Goal: Task Accomplishment & Management: Manage account settings

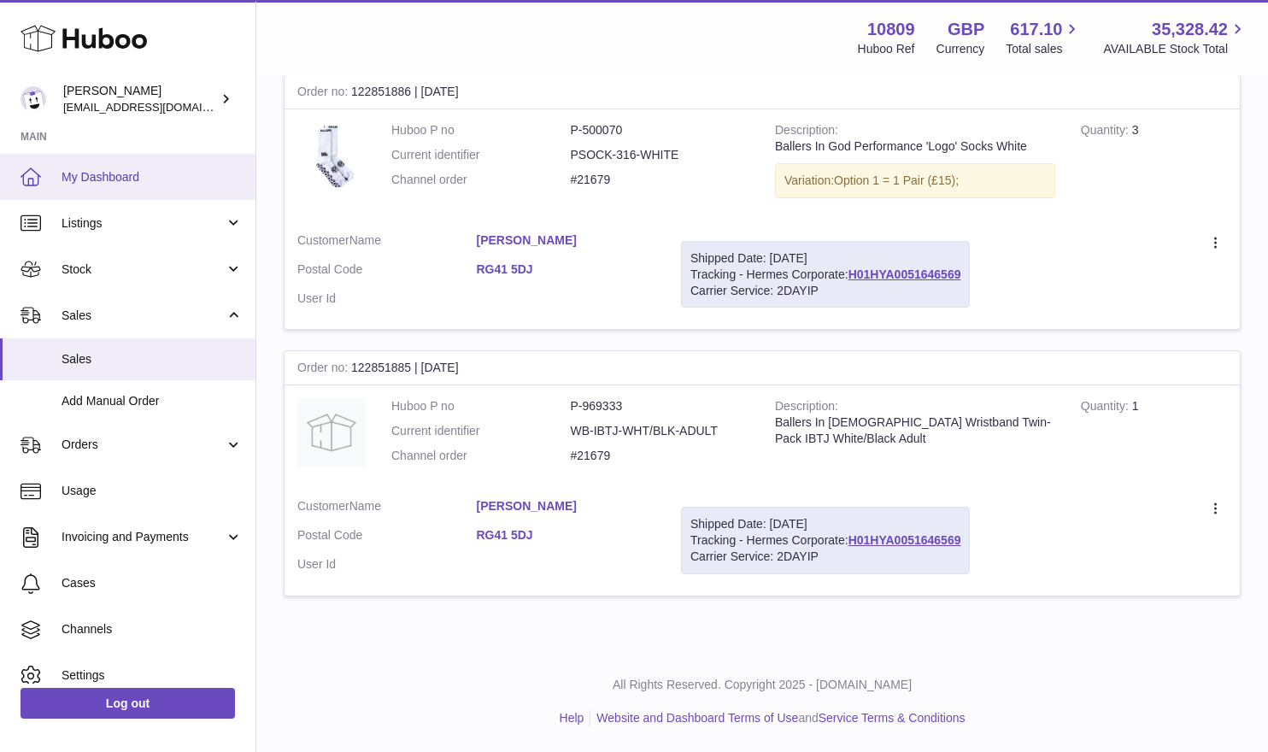
click at [82, 169] on span "My Dashboard" at bounding box center [152, 177] width 181 height 16
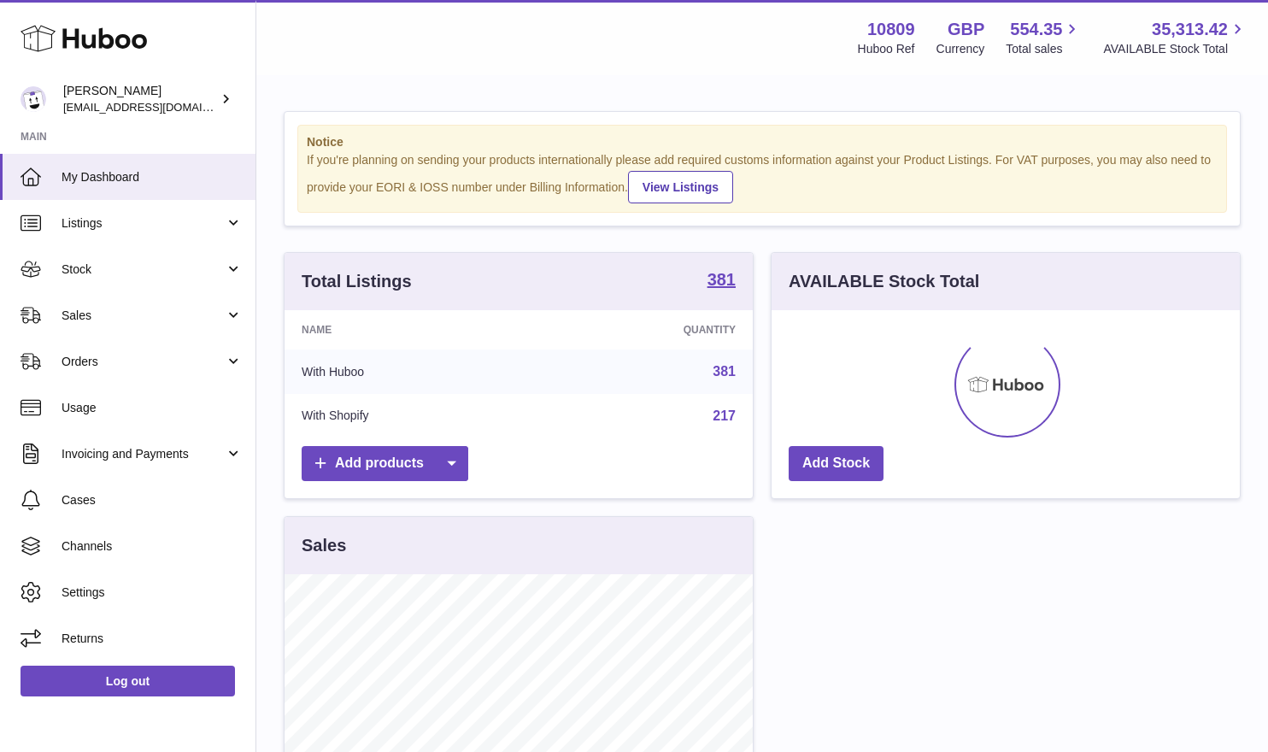
scroll to position [267, 468]
click at [141, 326] on link "Sales" at bounding box center [128, 315] width 256 height 46
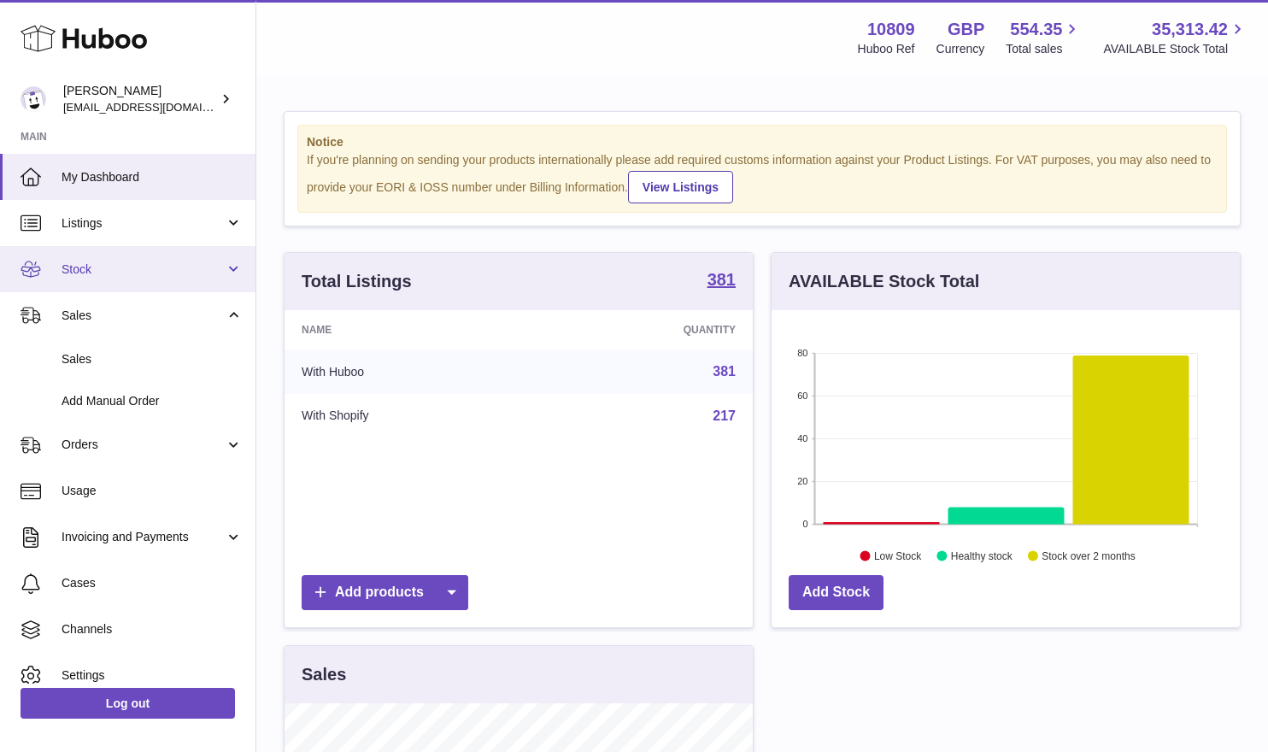
click at [113, 287] on link "Stock" at bounding box center [128, 269] width 256 height 46
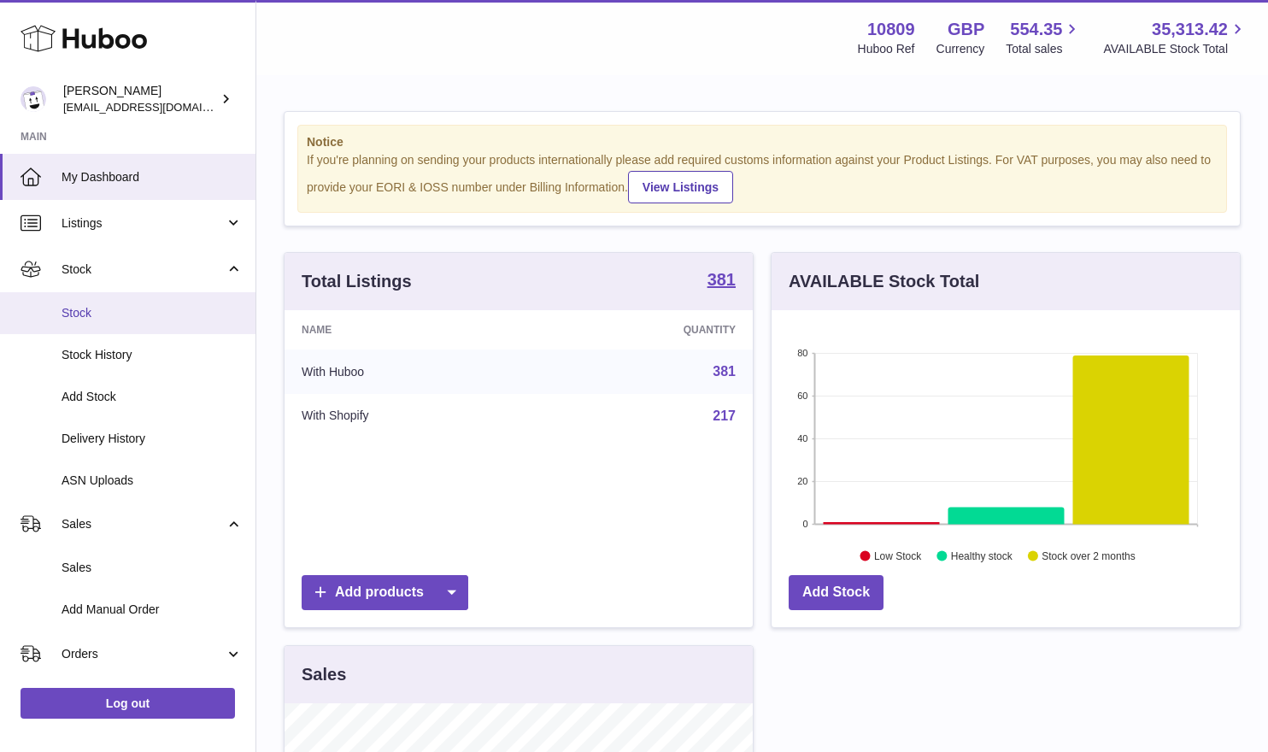
click at [115, 312] on span "Stock" at bounding box center [152, 313] width 181 height 16
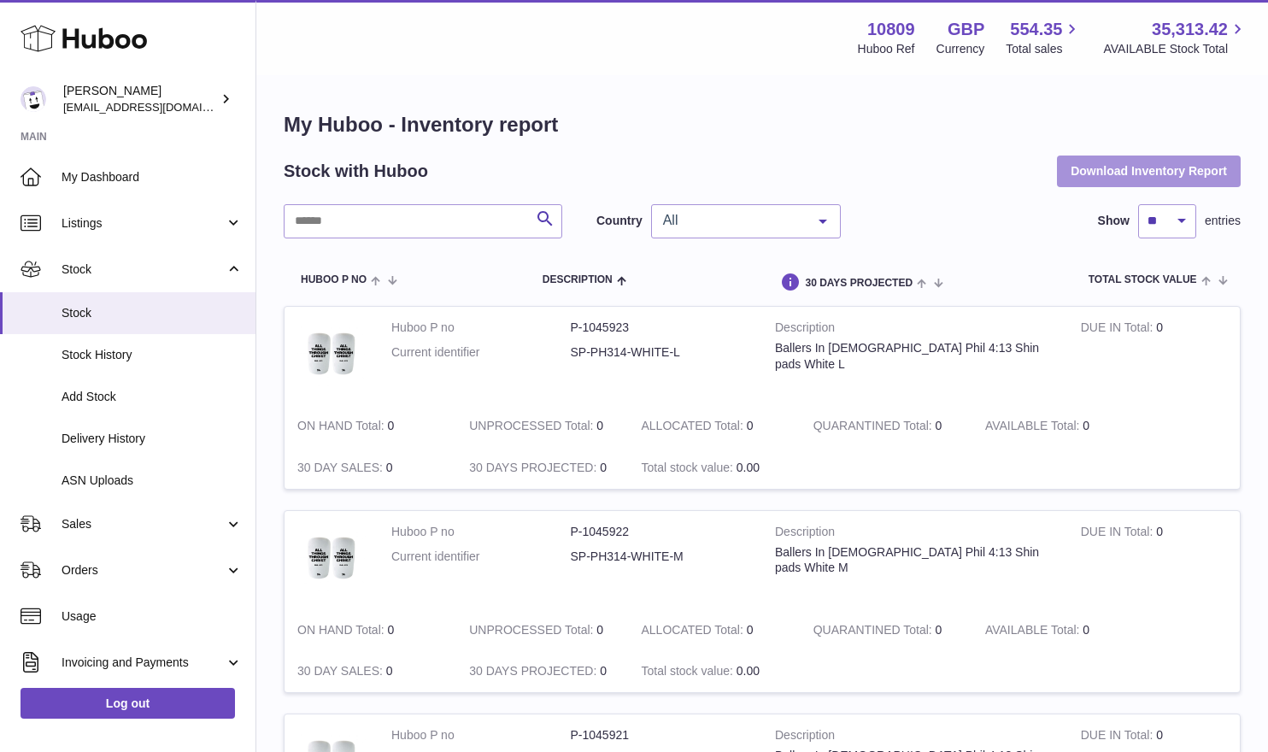
click at [1129, 173] on button "Download Inventory Report" at bounding box center [1149, 171] width 184 height 31
